Goal: Transaction & Acquisition: Purchase product/service

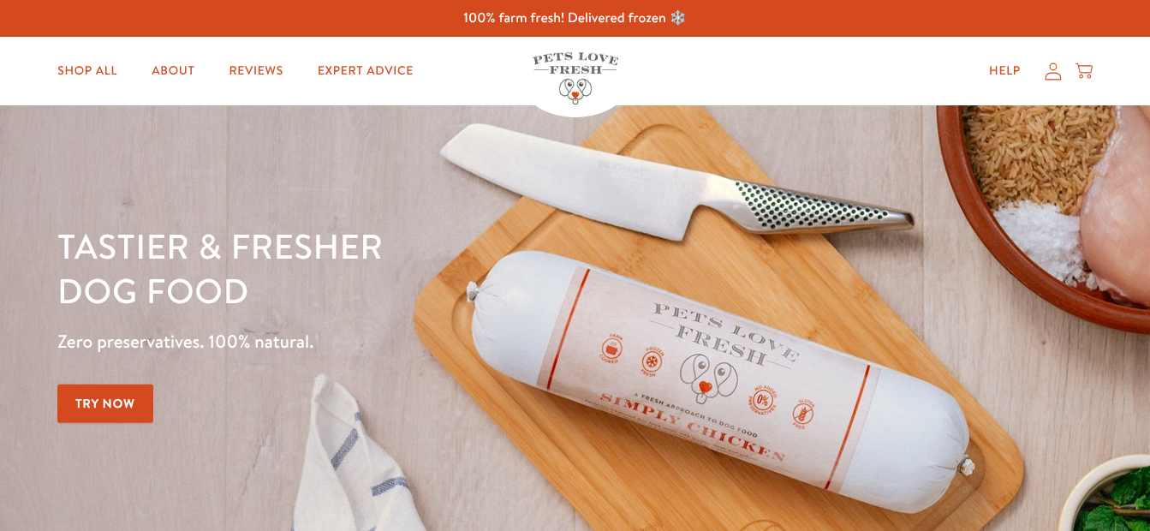
click at [1054, 70] on icon at bounding box center [1053, 72] width 17 height 18
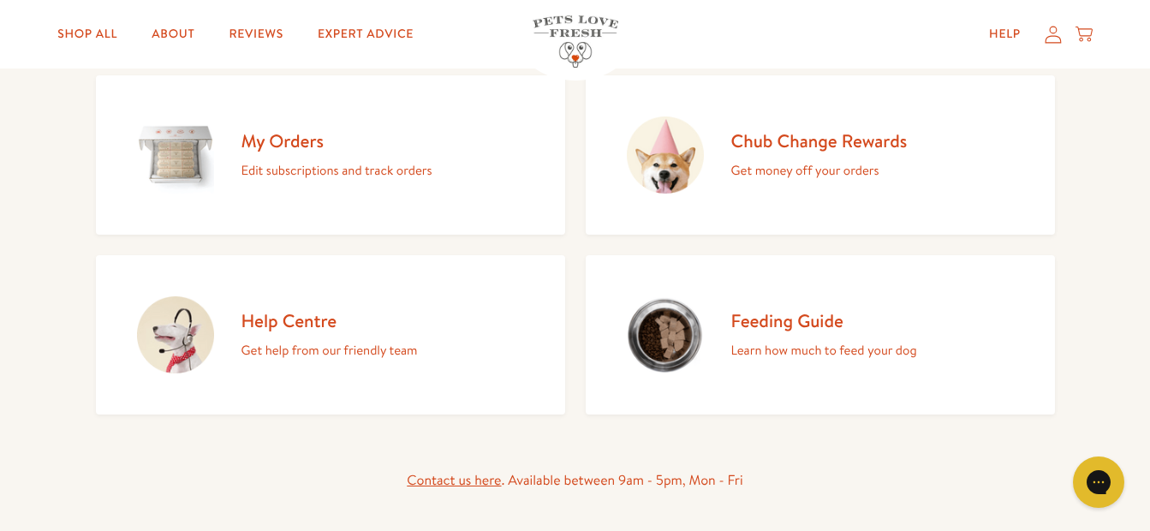
scroll to position [212, 0]
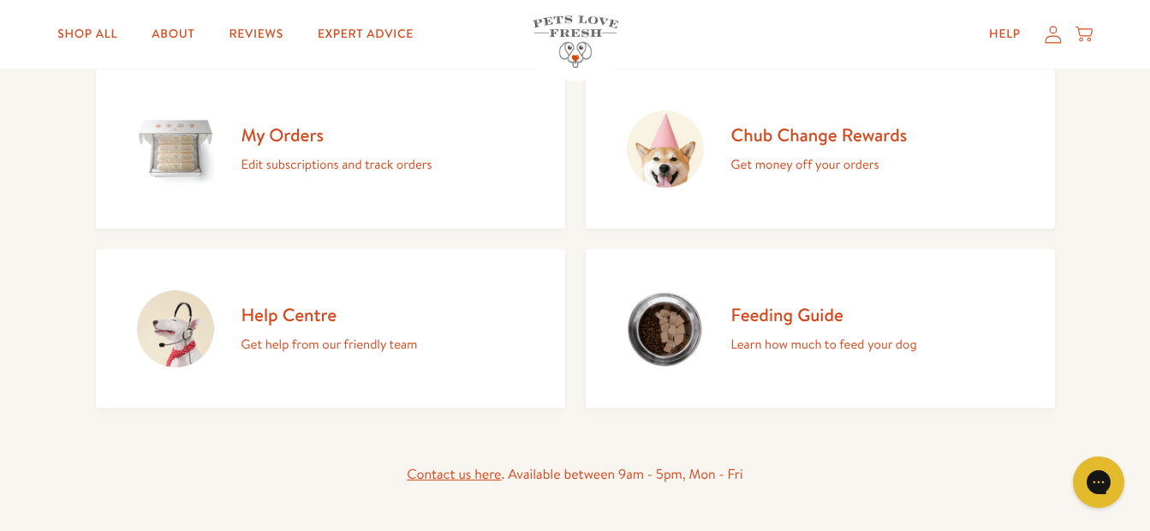
click at [283, 136] on h2 "My Orders" at bounding box center [336, 134] width 191 height 23
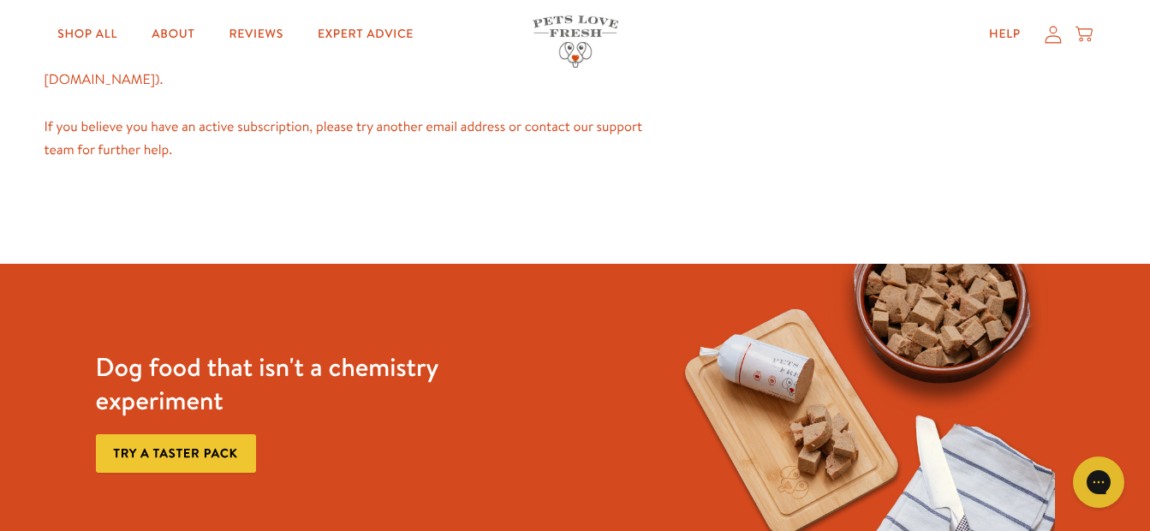
scroll to position [231, 0]
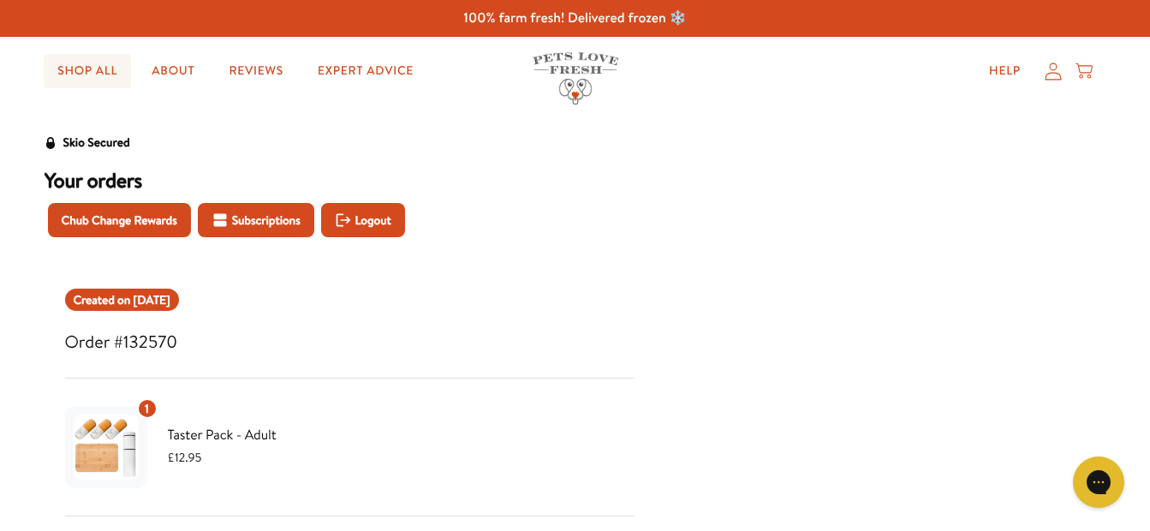
click at [77, 71] on link "Shop All" at bounding box center [87, 71] width 87 height 34
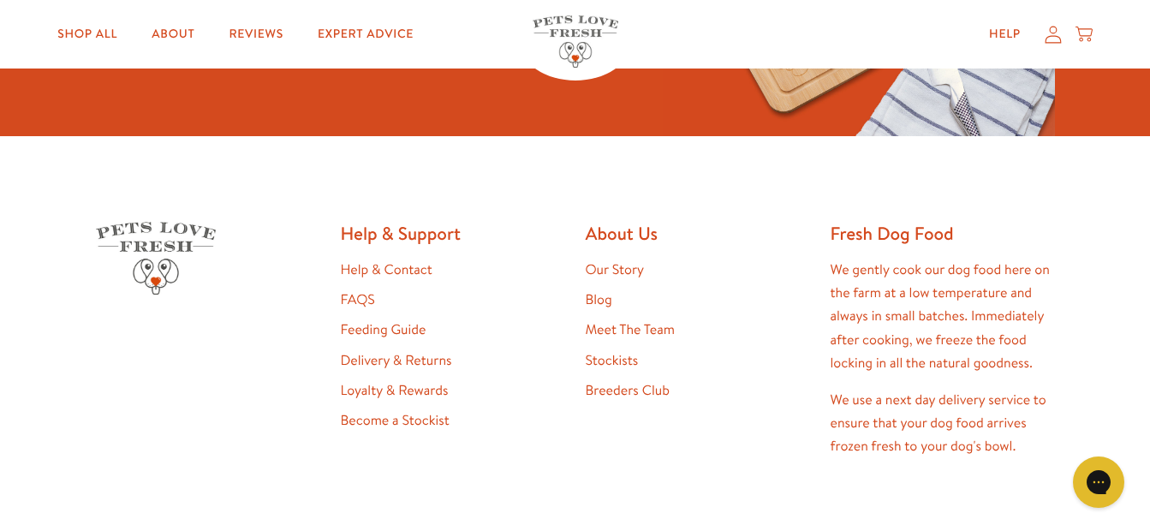
scroll to position [2776, 0]
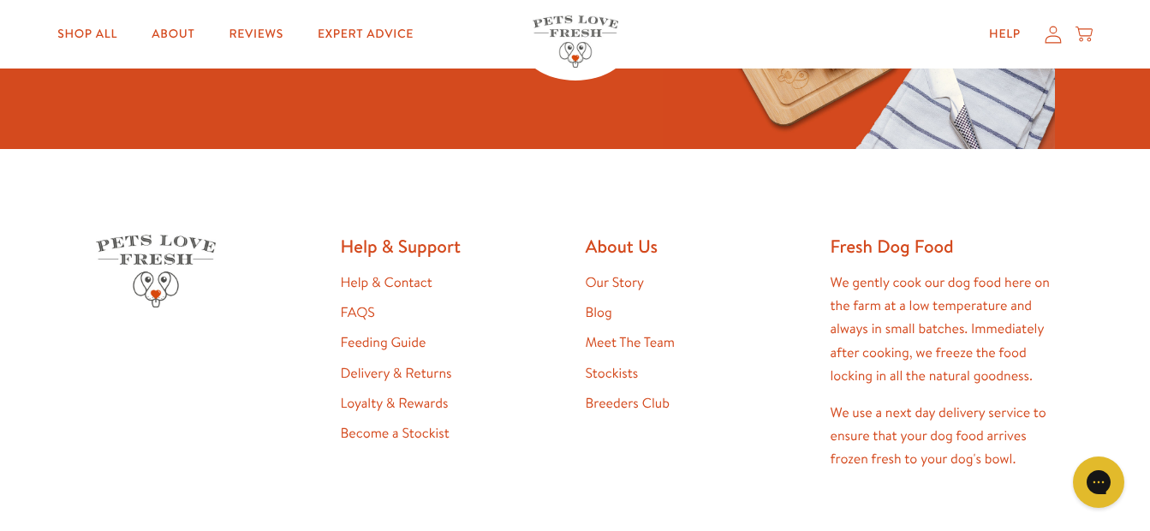
click at [367, 344] on link "Feeding Guide" at bounding box center [384, 342] width 86 height 19
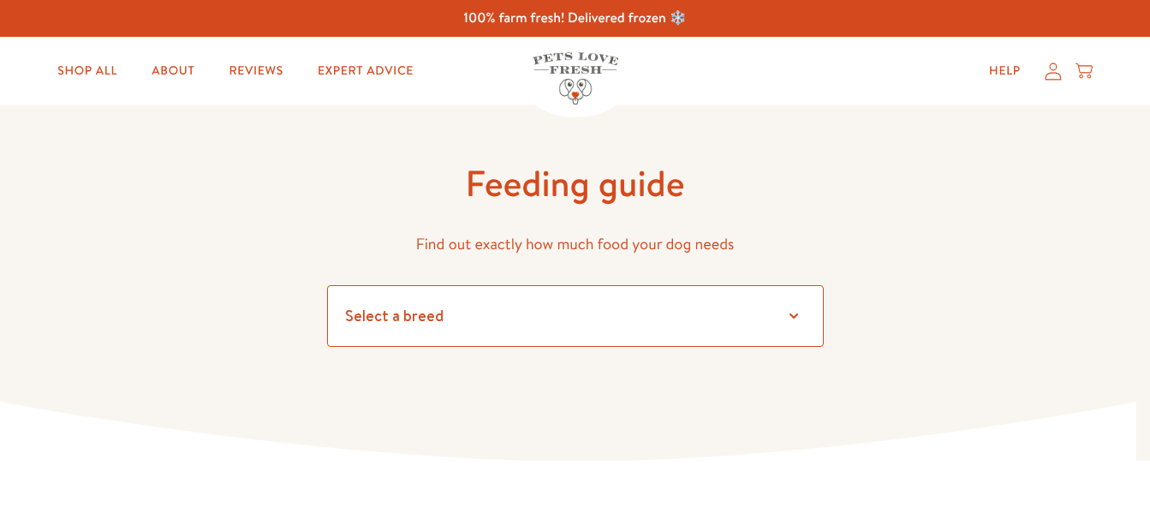
click at [792, 316] on select "Select a breed" at bounding box center [575, 316] width 497 height 62
select select "13"
click at [327, 285] on select "Select a breed Affenpinscher Afghan hound Airedale terrier Akita Alaskan Malamu…" at bounding box center [575, 316] width 497 height 62
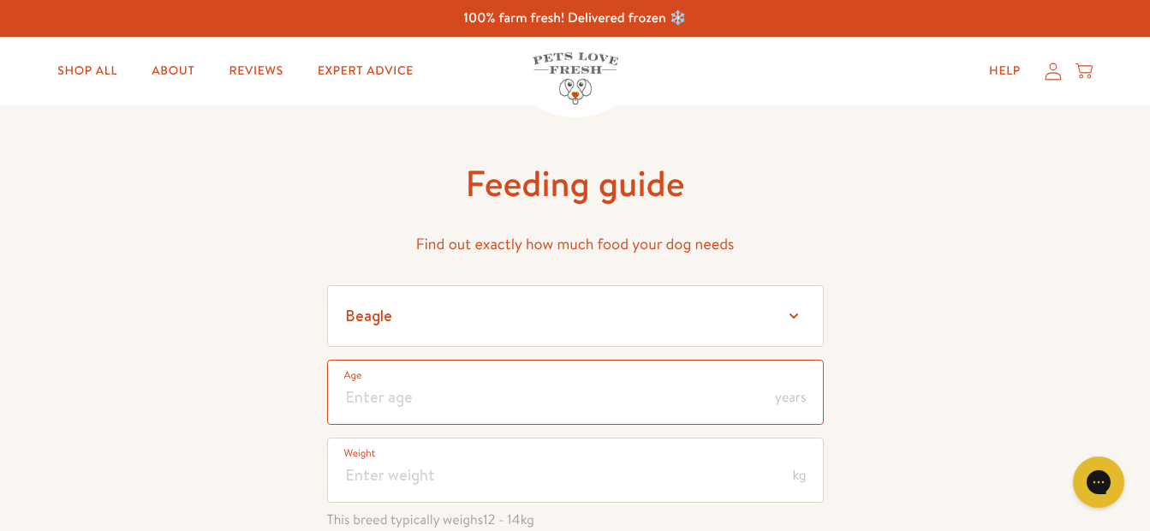
click at [367, 402] on input "number" at bounding box center [575, 392] width 497 height 65
type input "4"
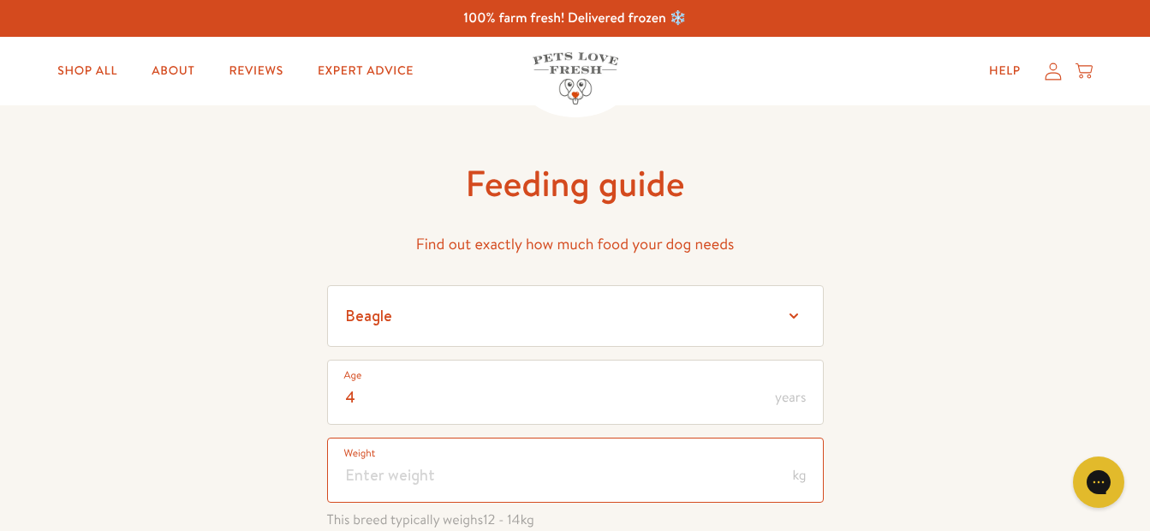
click at [356, 477] on input "number" at bounding box center [575, 470] width 497 height 65
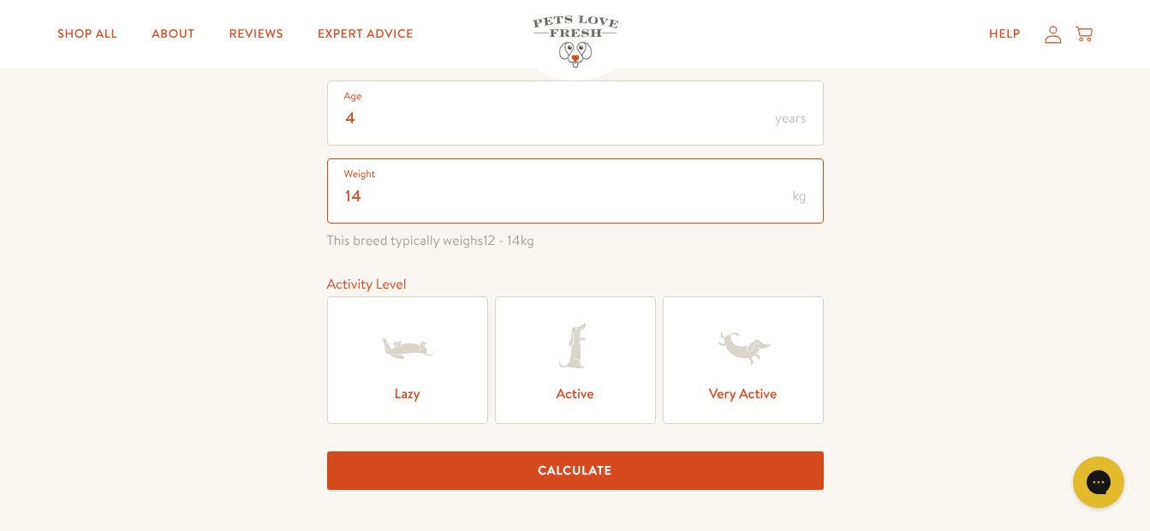
scroll to position [327, 0]
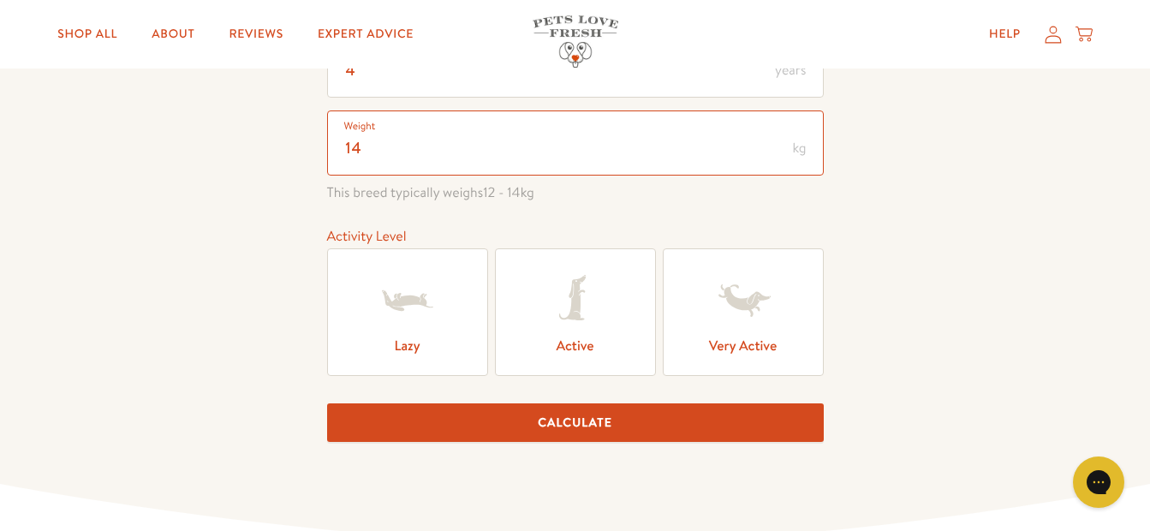
type input "14"
drag, startPoint x: 703, startPoint y: 317, endPoint x: 696, endPoint y: 341, distance: 24.9
click at [696, 341] on label "Very Active" at bounding box center [743, 312] width 161 height 128
click at [0, 0] on input "Very Active" at bounding box center [0, 0] width 0 height 0
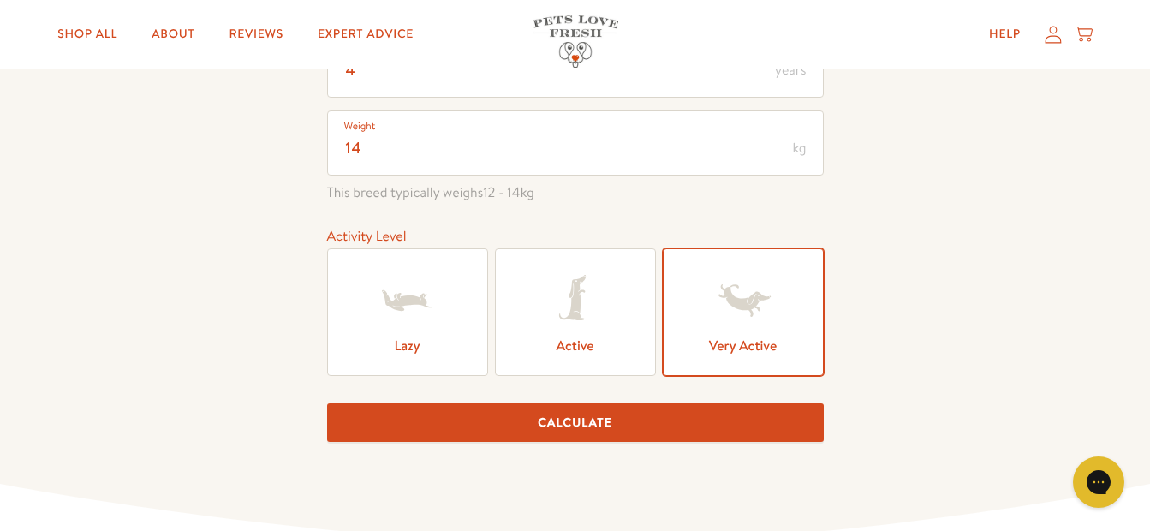
click at [563, 419] on button "Calculate" at bounding box center [575, 422] width 497 height 39
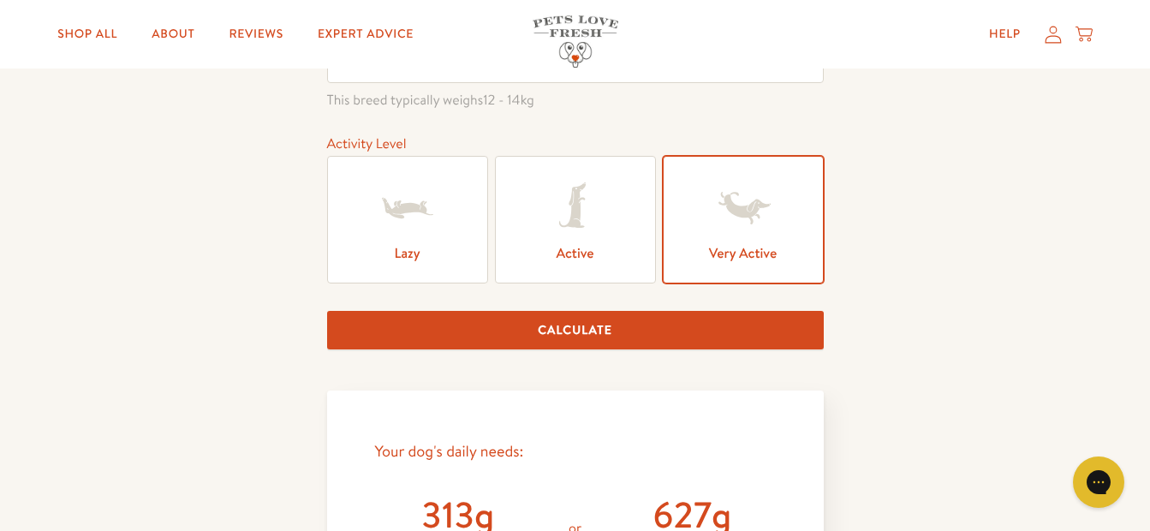
scroll to position [414, 0]
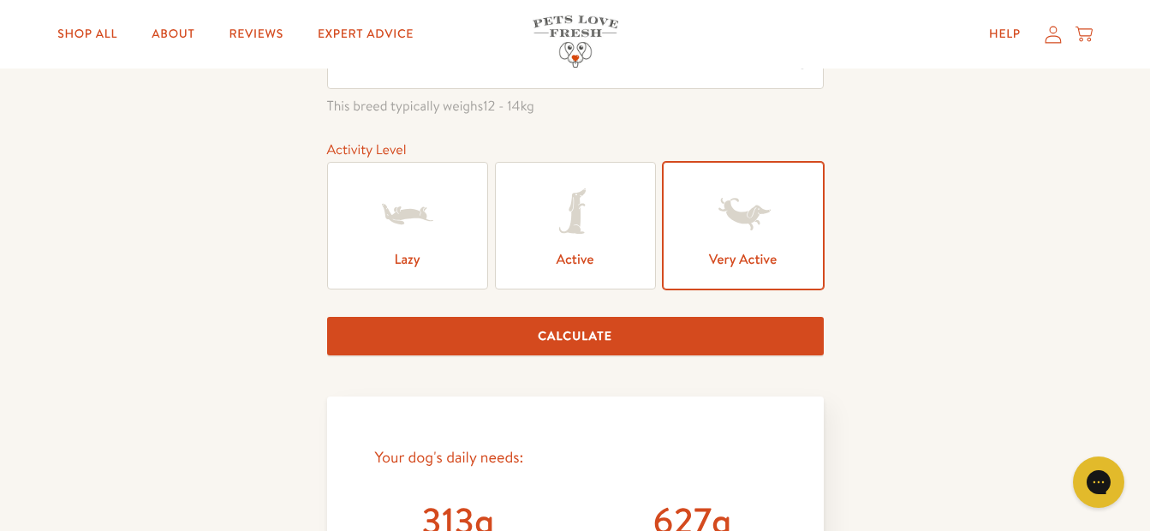
click at [569, 250] on label "Active" at bounding box center [575, 226] width 161 height 128
click at [0, 0] on input "Active" at bounding box center [0, 0] width 0 height 0
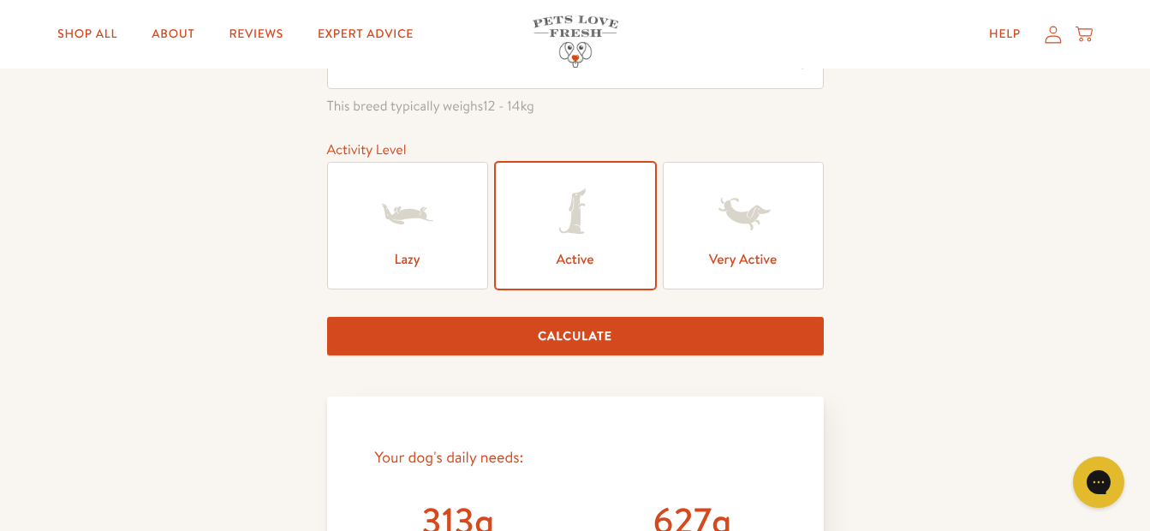
click at [566, 329] on button "Calculate" at bounding box center [575, 336] width 497 height 39
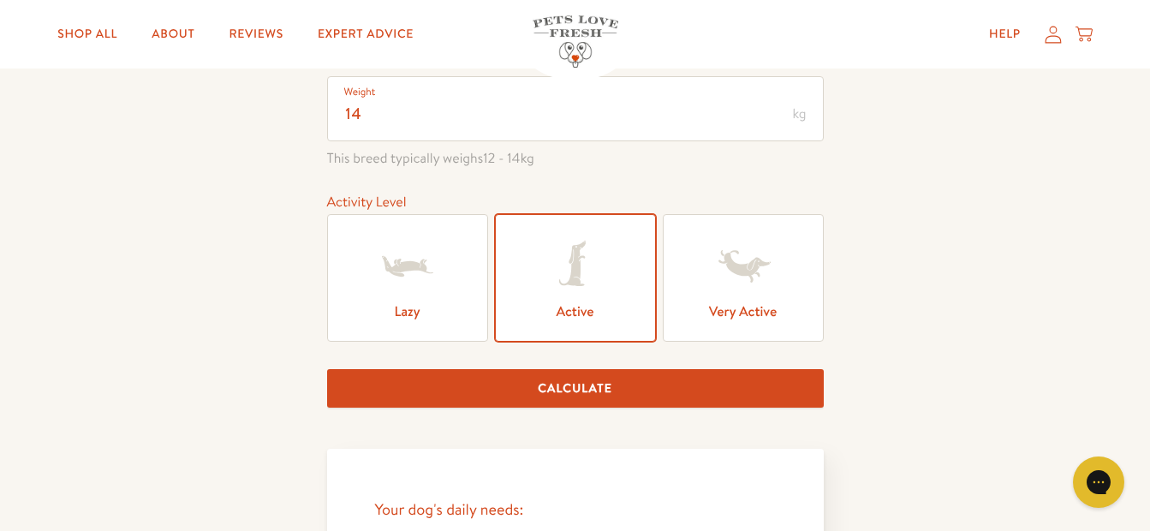
scroll to position [158, 0]
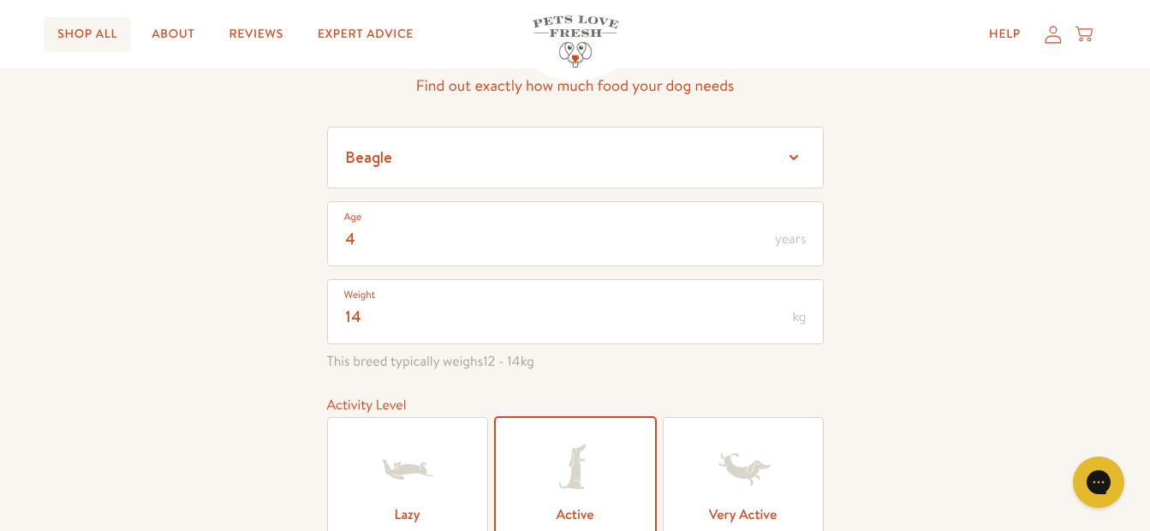
click at [84, 38] on link "Shop All" at bounding box center [87, 34] width 87 height 34
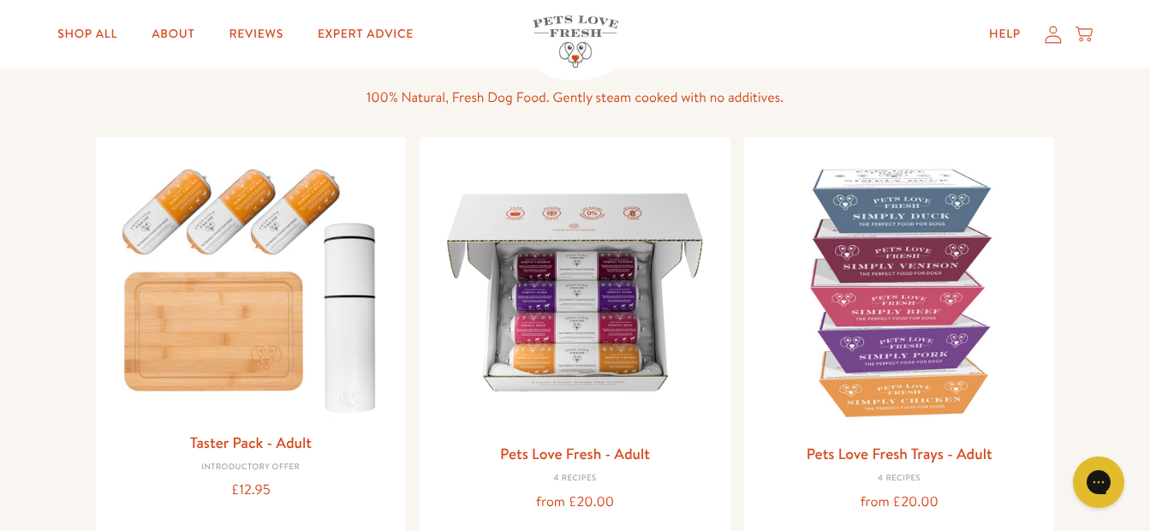
scroll to position [147, 0]
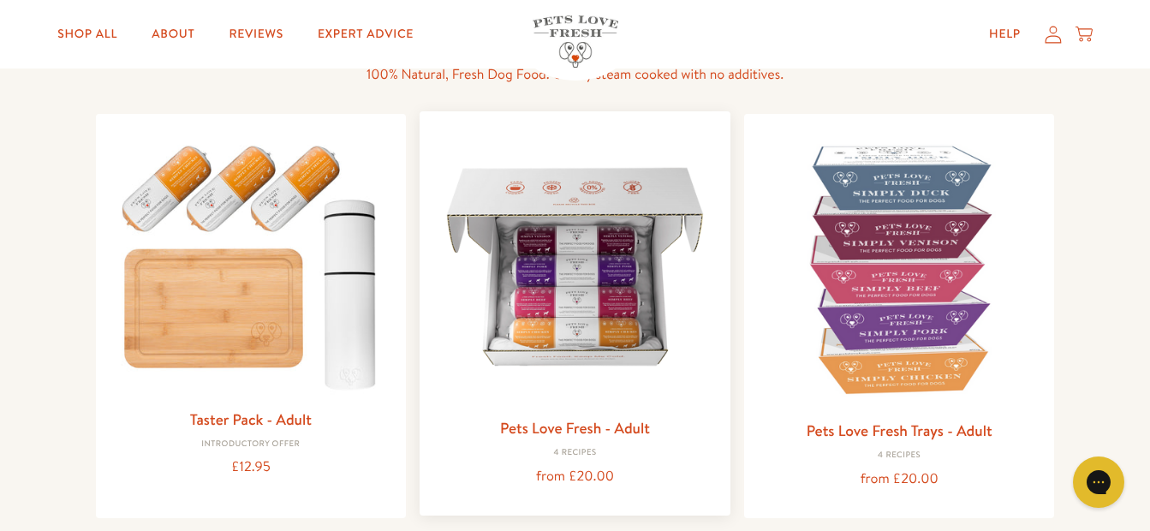
click at [558, 328] on img at bounding box center [574, 266] width 283 height 283
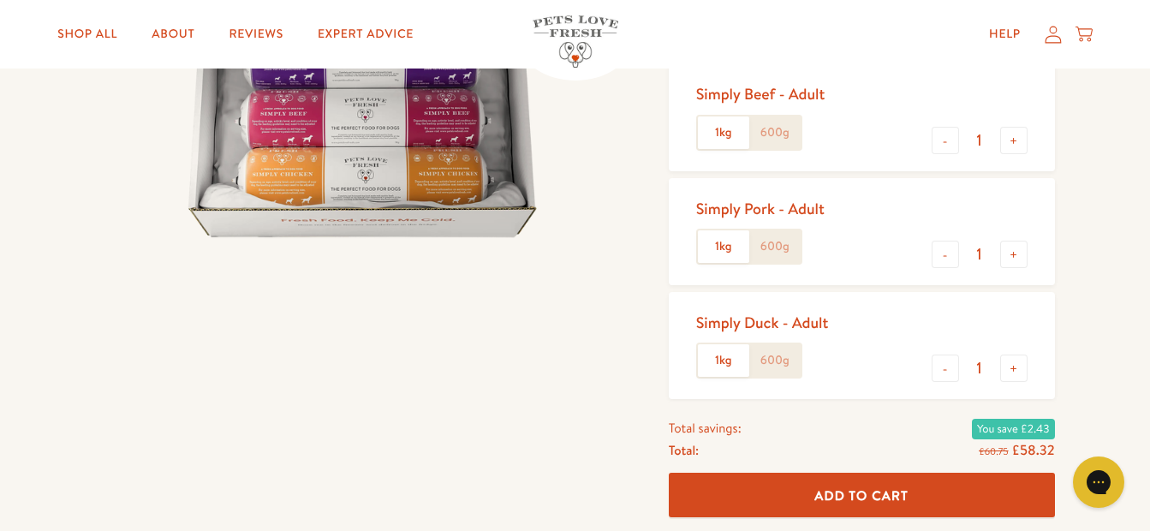
scroll to position [364, 0]
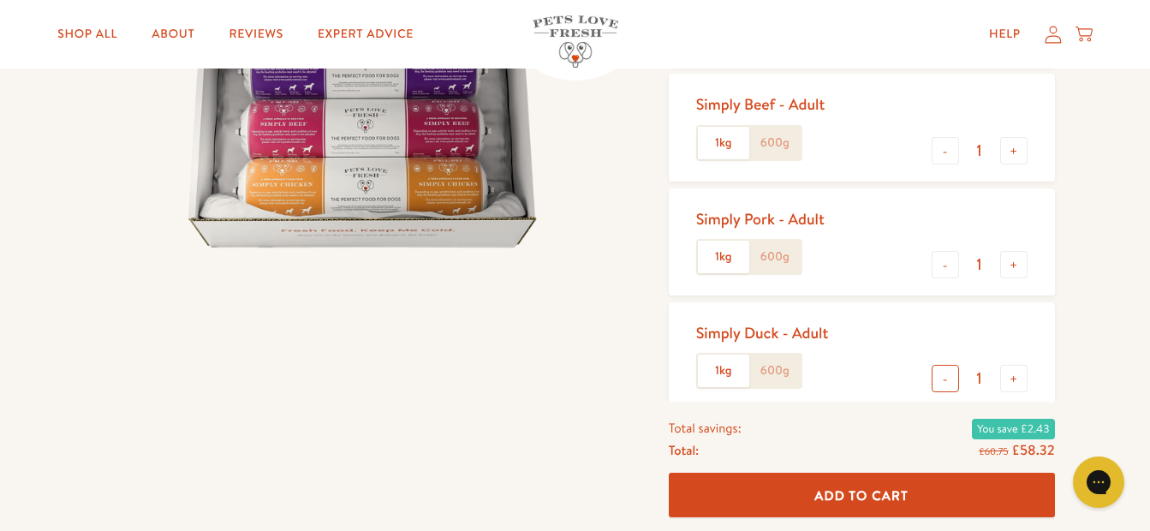
click at [950, 385] on button "-" at bounding box center [945, 378] width 27 height 27
type input "0"
click at [1022, 160] on button "+" at bounding box center [1013, 150] width 27 height 27
type input "2"
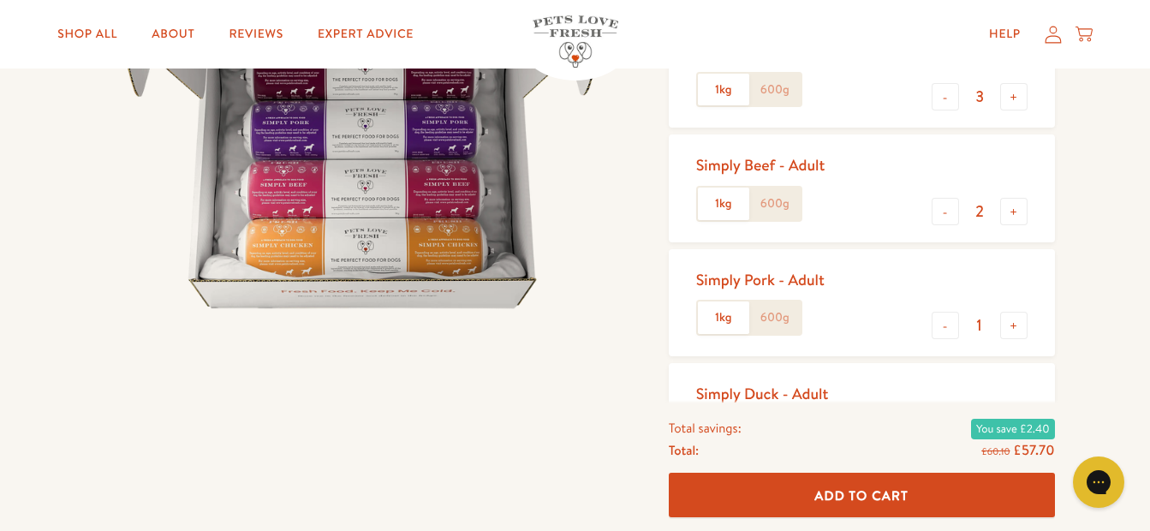
scroll to position [232, 0]
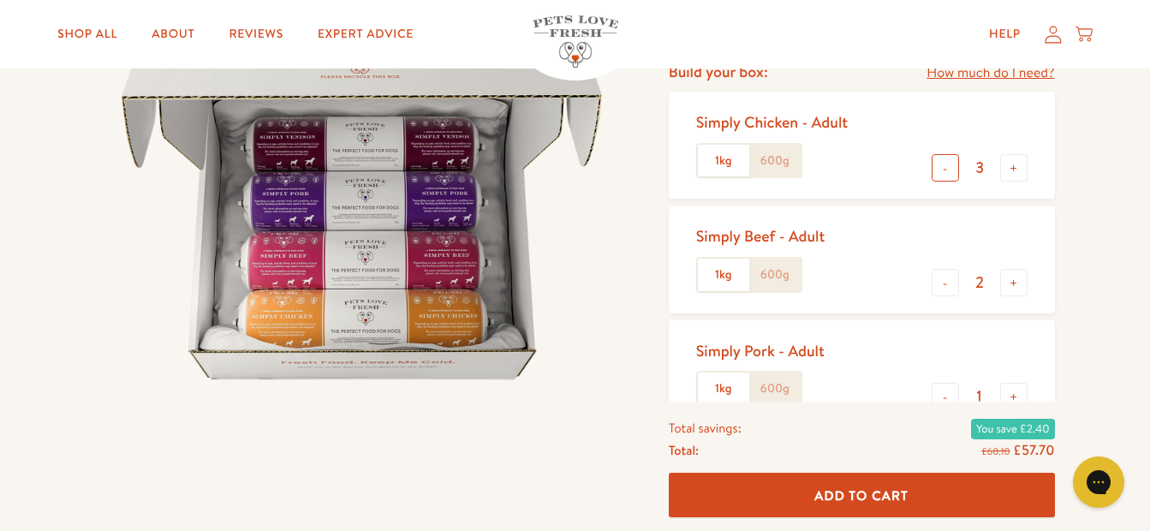
click at [945, 168] on button "-" at bounding box center [945, 167] width 27 height 27
type input "2"
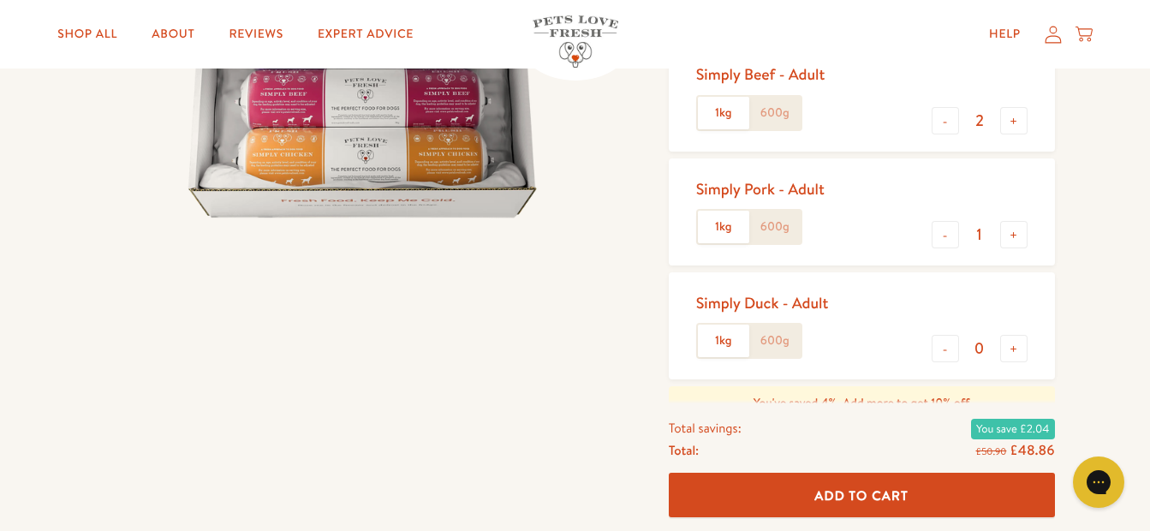
scroll to position [384, 0]
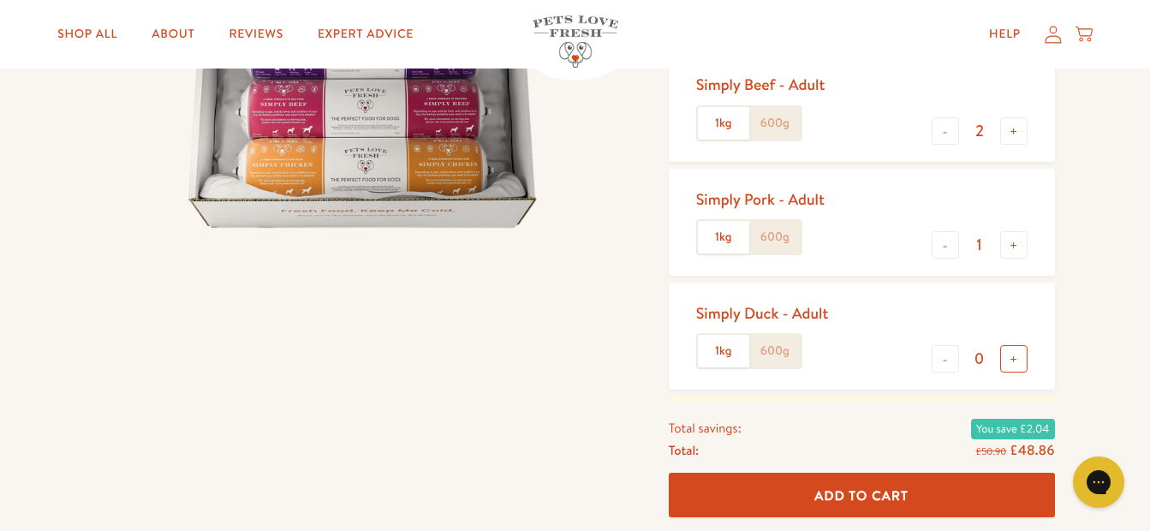
click at [1016, 364] on button "+" at bounding box center [1013, 358] width 27 height 27
type input "1"
click at [855, 504] on span "Add To Cart" at bounding box center [861, 495] width 94 height 18
